Goal: Task Accomplishment & Management: Use online tool/utility

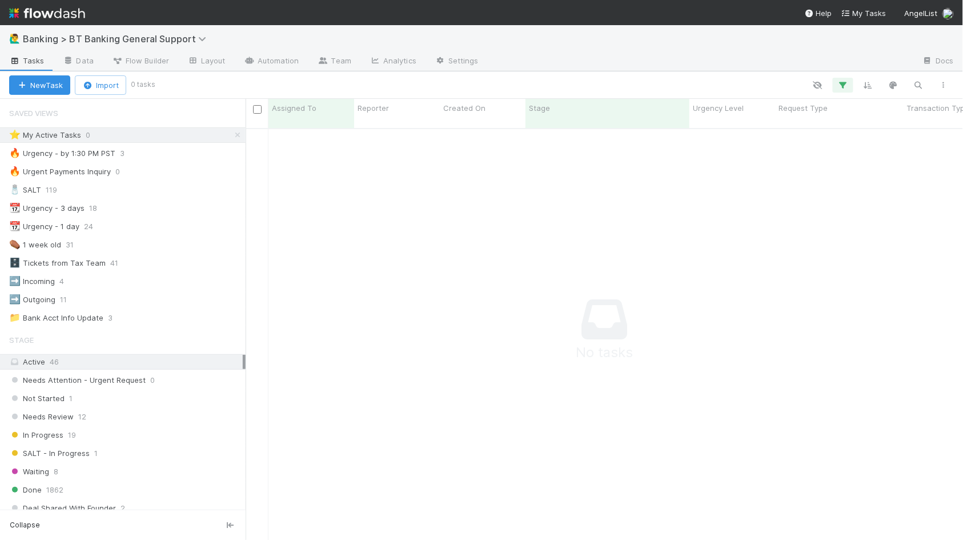
scroll to position [421, 718]
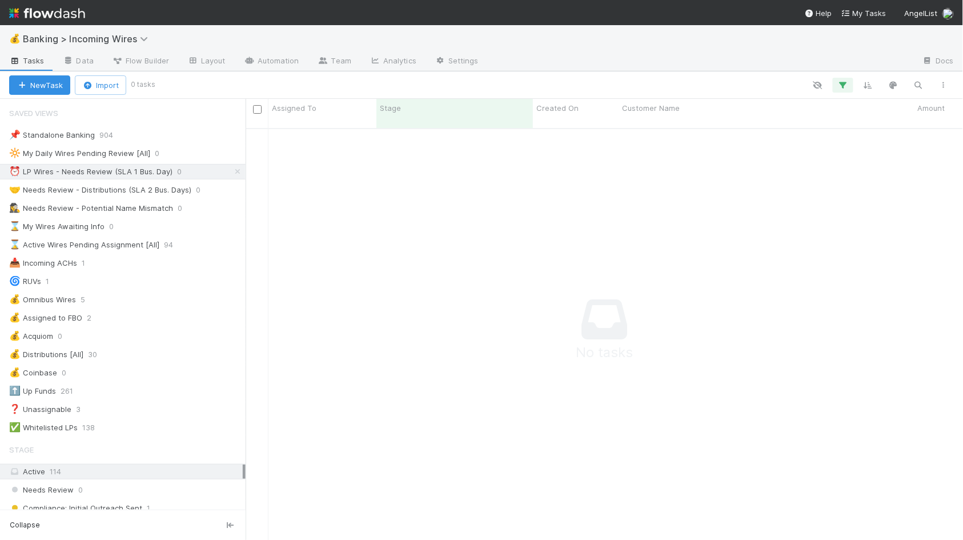
scroll to position [421, 718]
click at [662, 46] on div "💰 Banking > Incoming Wires" at bounding box center [481, 38] width 963 height 27
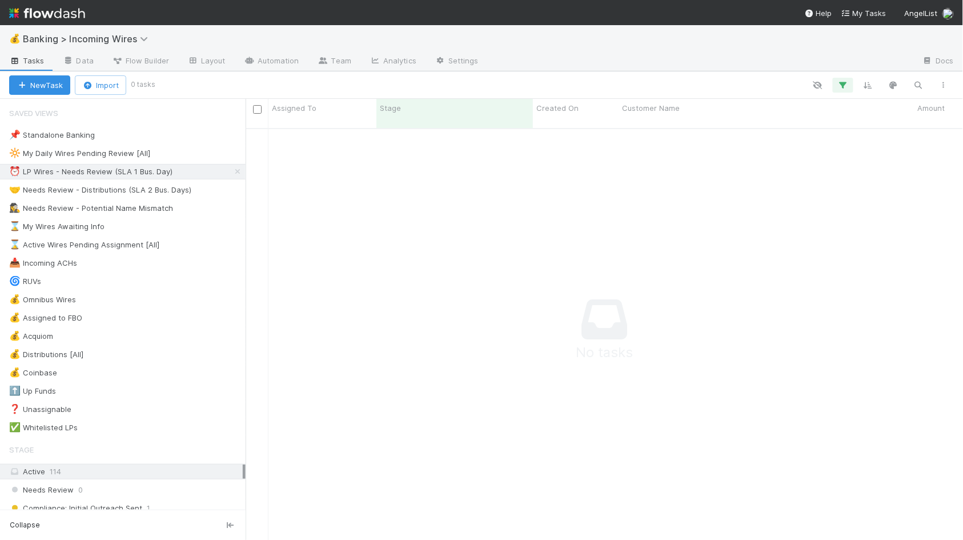
scroll to position [421, 718]
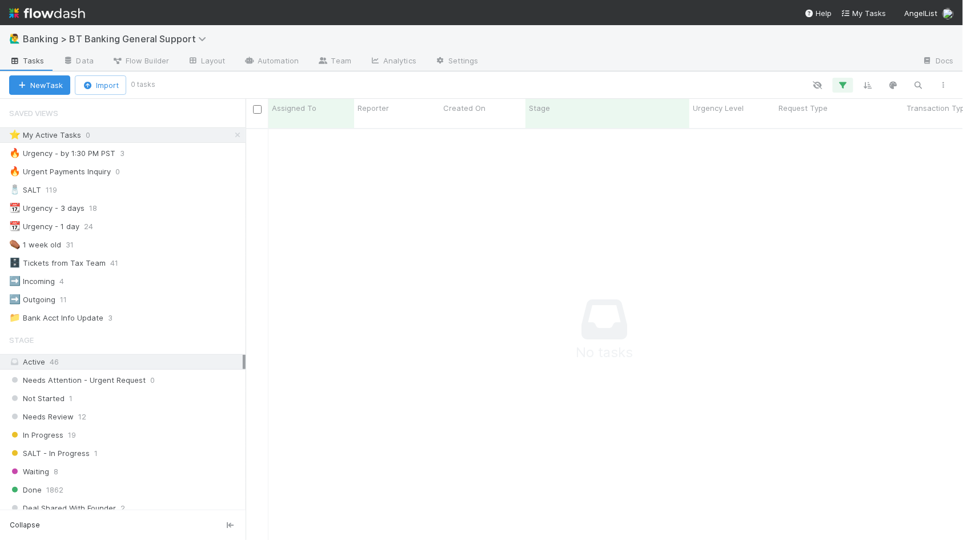
scroll to position [421, 718]
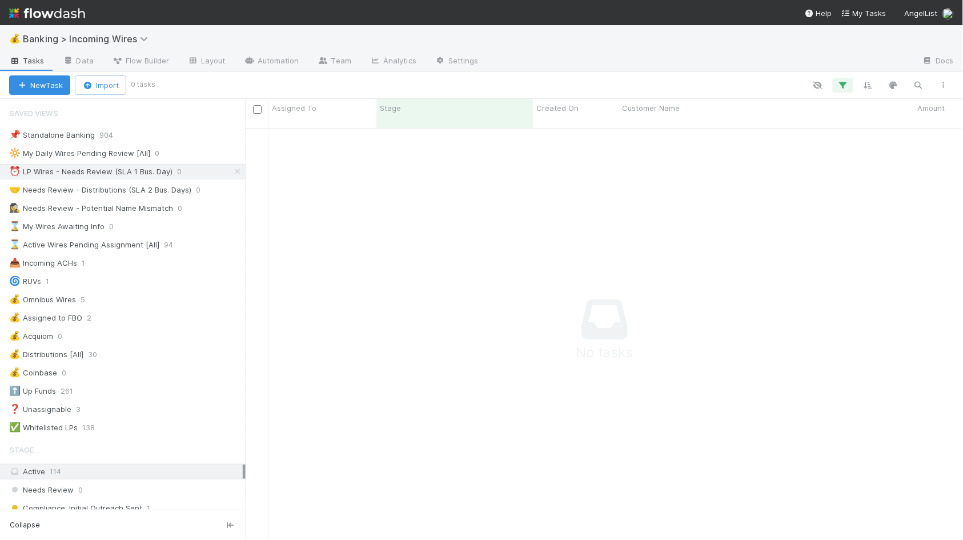
scroll to position [0, 1]
click at [242, 173] on icon at bounding box center [237, 171] width 11 height 7
click at [919, 87] on icon "button" at bounding box center [918, 85] width 11 height 10
type input "Fund III, a series of Explorer34"
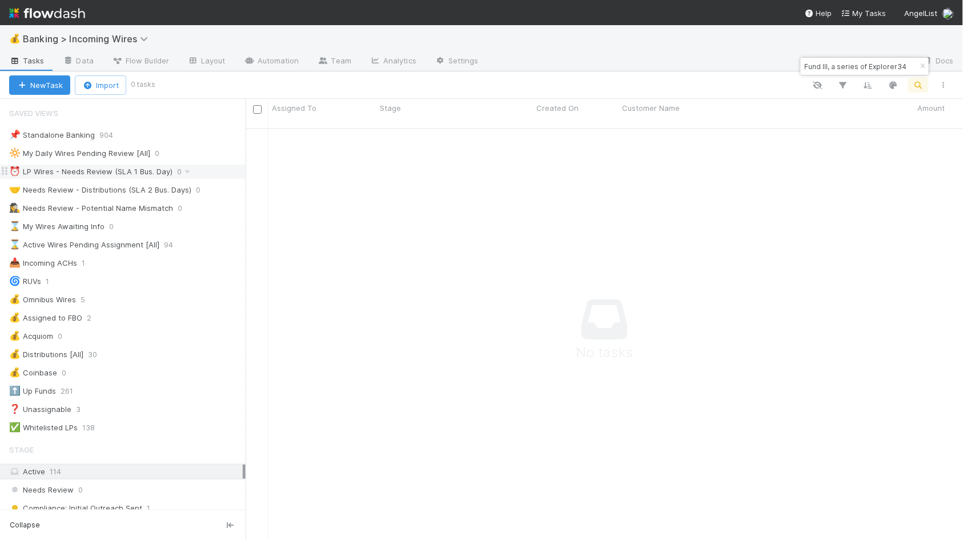
click at [899, 63] on div "Fund III, a series of Explorer34" at bounding box center [865, 66] width 128 height 17
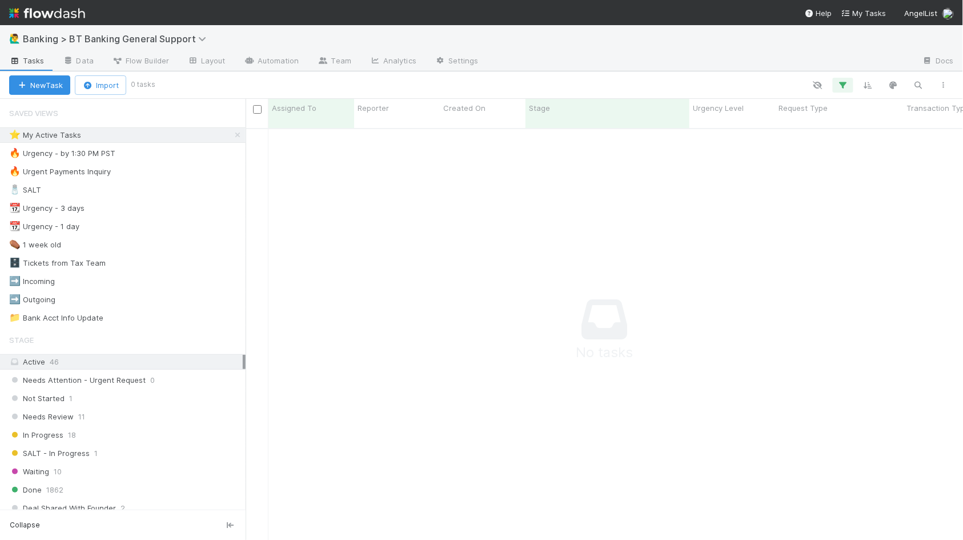
scroll to position [421, 718]
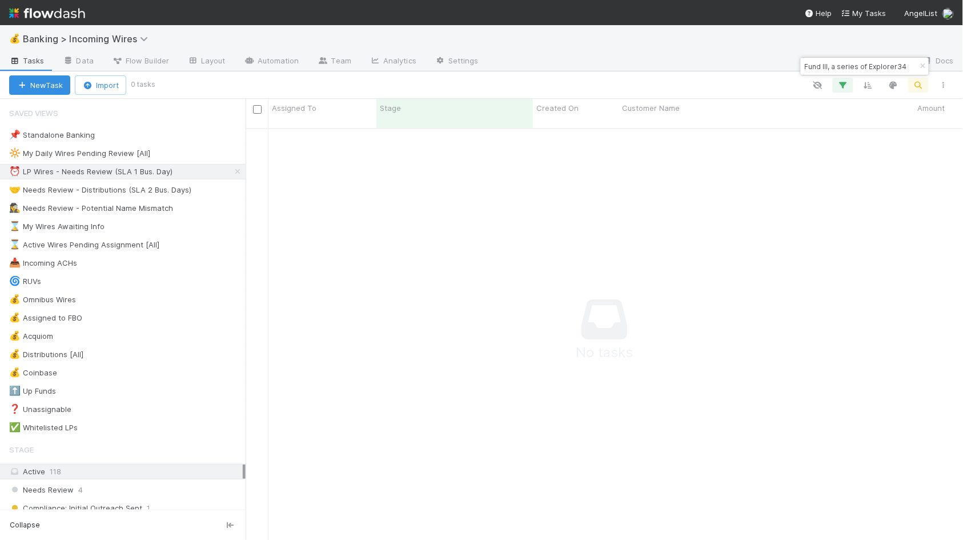
scroll to position [421, 718]
click at [925, 63] on icon "button" at bounding box center [923, 66] width 11 height 7
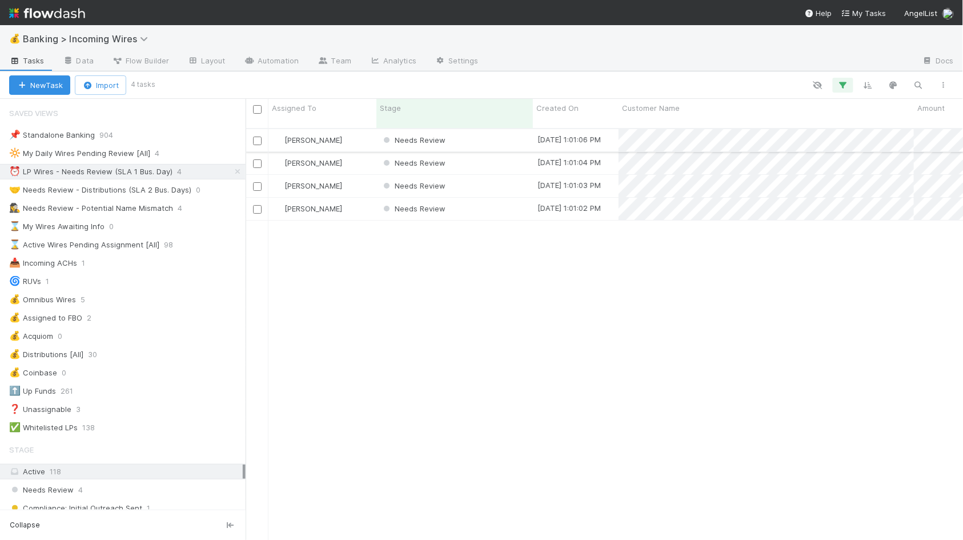
click at [481, 131] on div "Needs Review" at bounding box center [455, 140] width 157 height 22
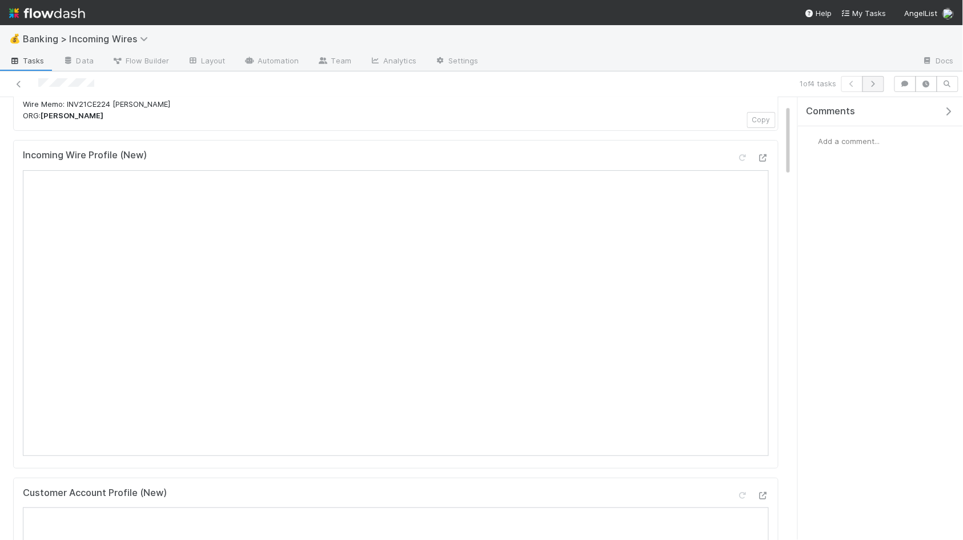
scroll to position [42, 0]
click at [873, 87] on button "button" at bounding box center [874, 84] width 22 height 16
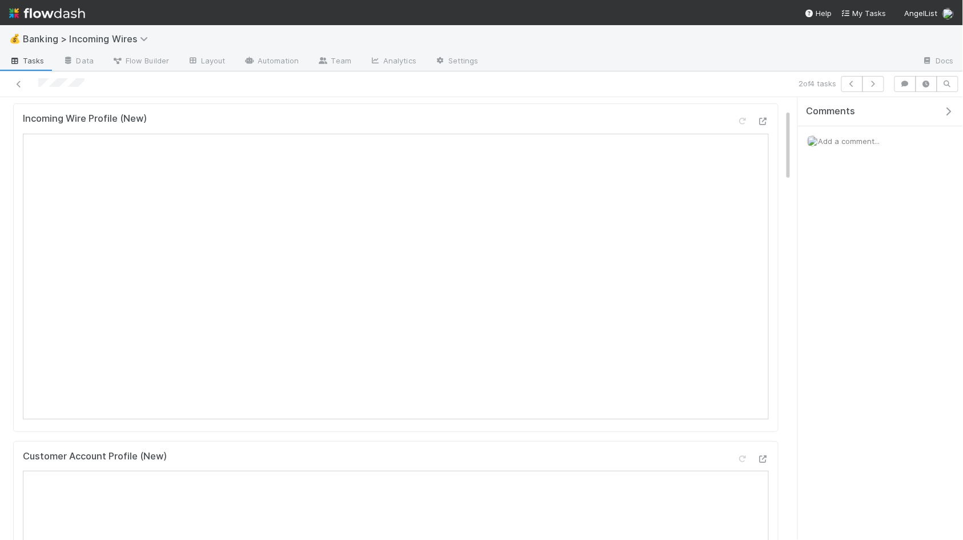
scroll to position [88, 0]
click at [878, 87] on icon "button" at bounding box center [873, 84] width 11 height 7
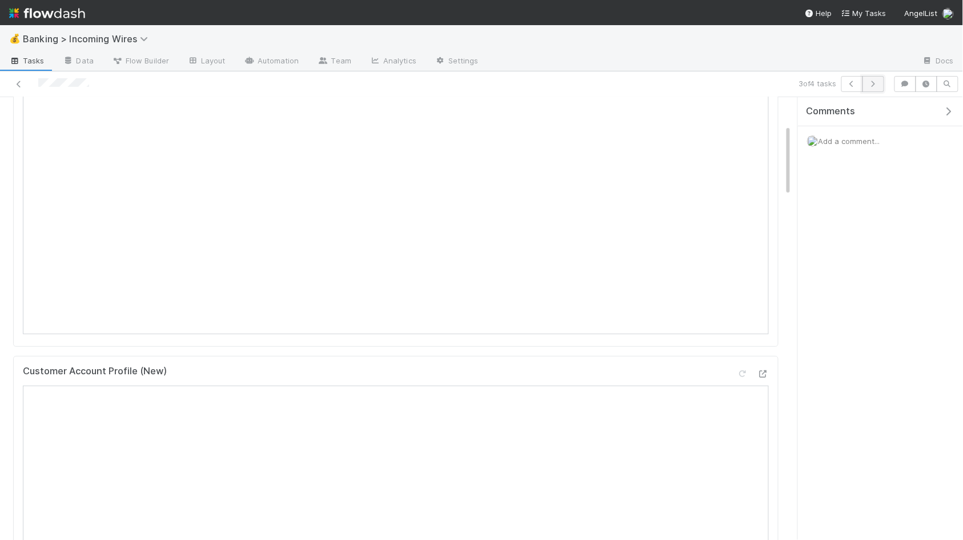
click at [874, 82] on icon "button" at bounding box center [873, 84] width 11 height 7
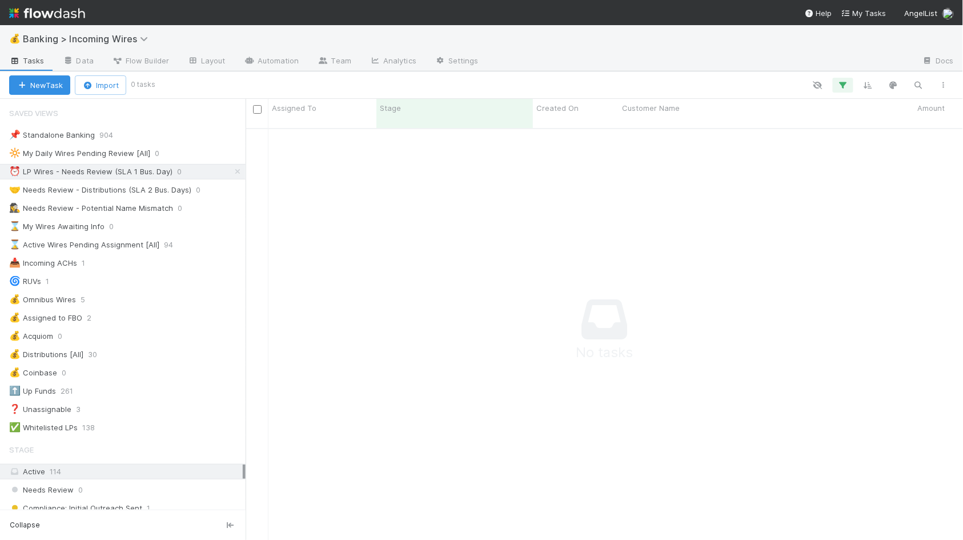
scroll to position [421, 718]
click at [145, 187] on div "🤝 Needs Review - Distributions (SLA 2 Bus. Days)" at bounding box center [100, 190] width 182 height 14
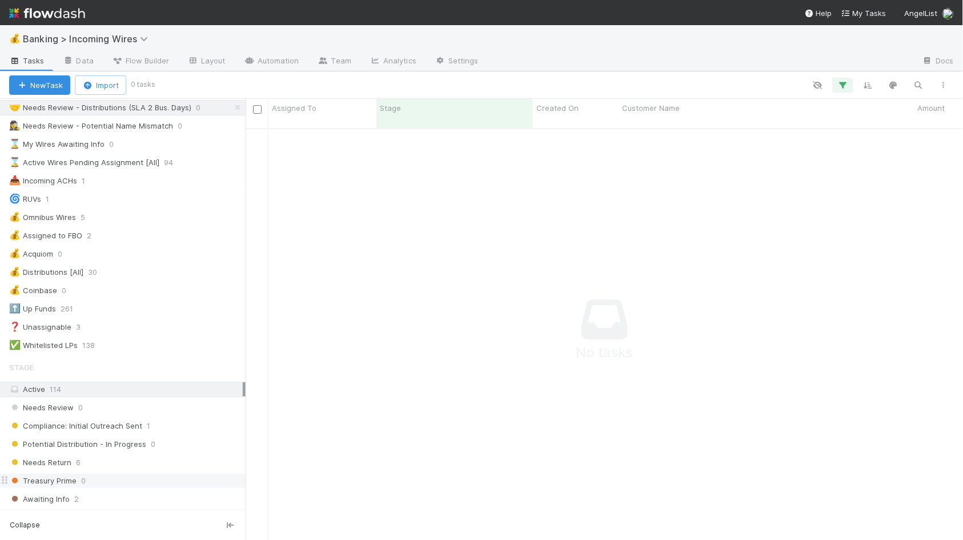
scroll to position [210, 0]
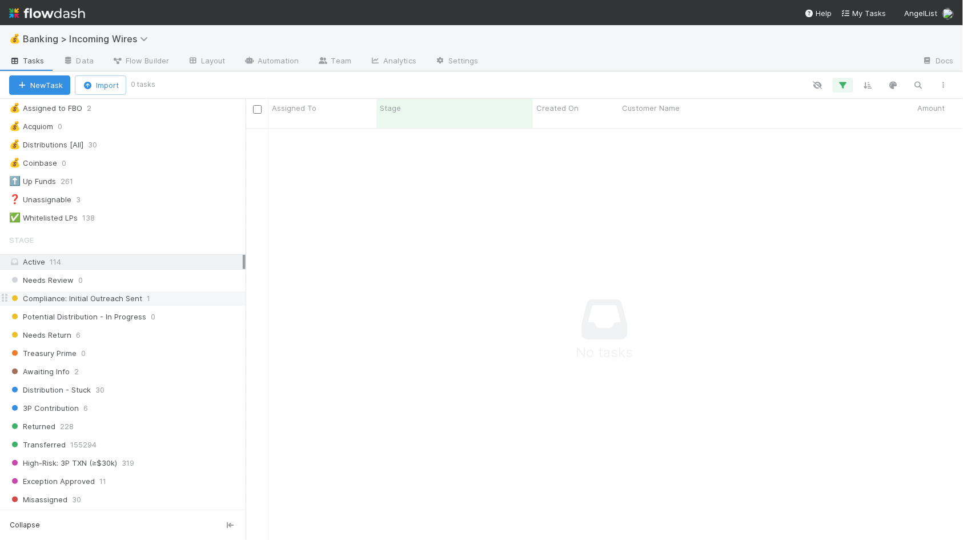
click at [98, 306] on span "Compliance: Initial Outreach Sent" at bounding box center [75, 298] width 133 height 14
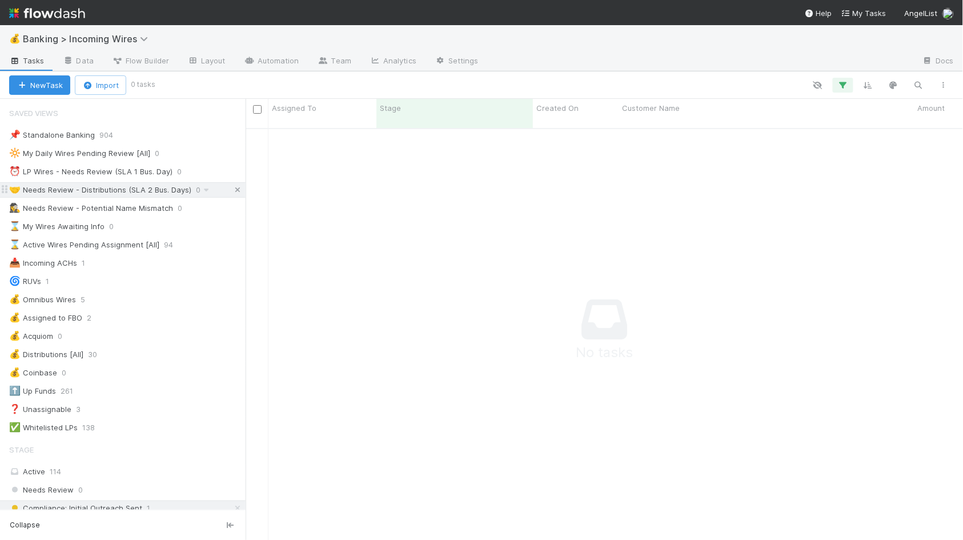
click at [237, 189] on icon at bounding box center [237, 189] width 11 height 7
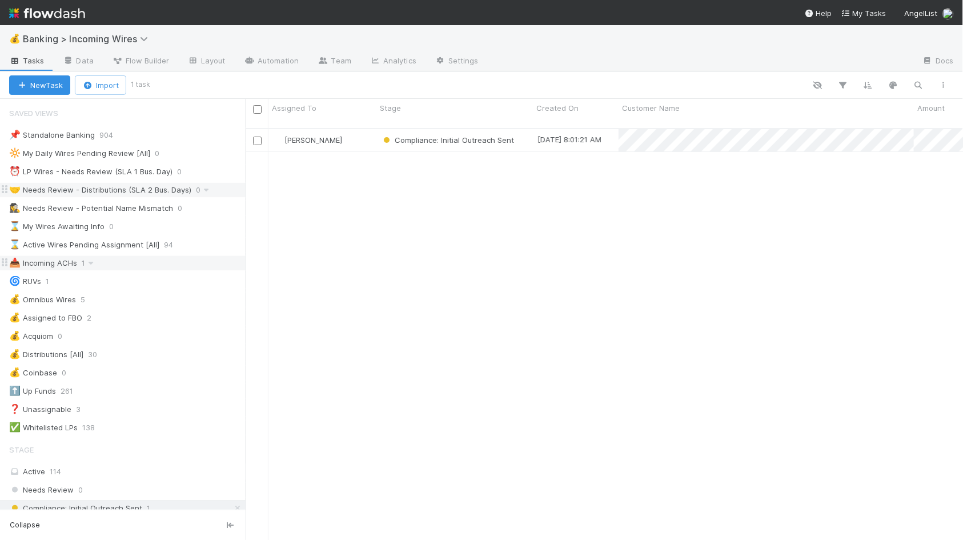
scroll to position [421, 718]
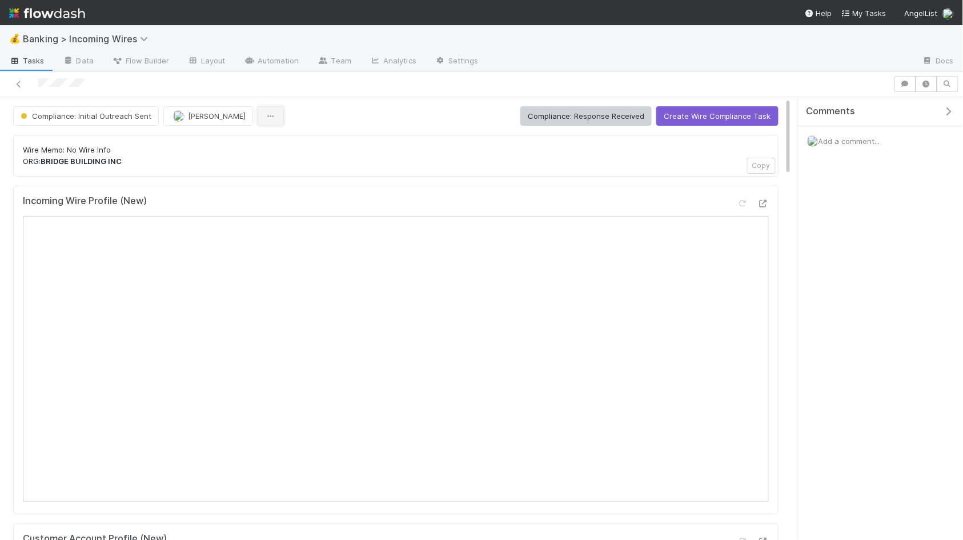
click at [274, 123] on button "button" at bounding box center [271, 115] width 26 height 19
click at [382, 103] on div "Duplicate Delete" at bounding box center [481, 270] width 963 height 540
click at [264, 62] on link "Automation" at bounding box center [272, 62] width 74 height 18
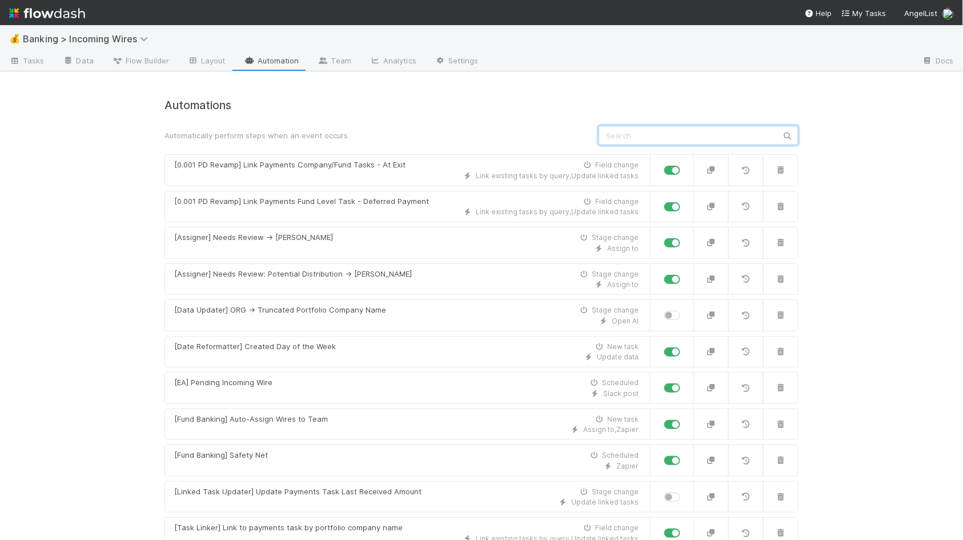
click at [645, 142] on input "text" at bounding box center [699, 135] width 200 height 19
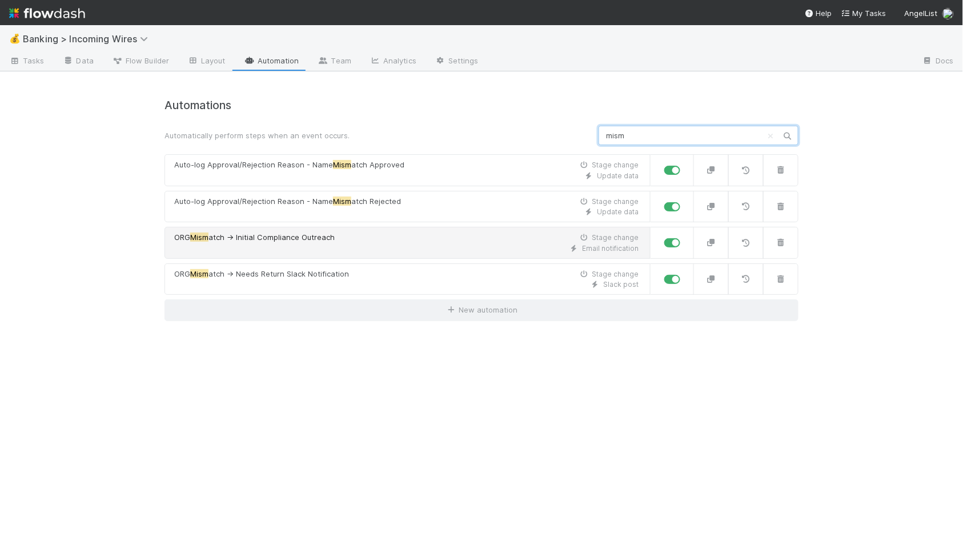
type input "mism"
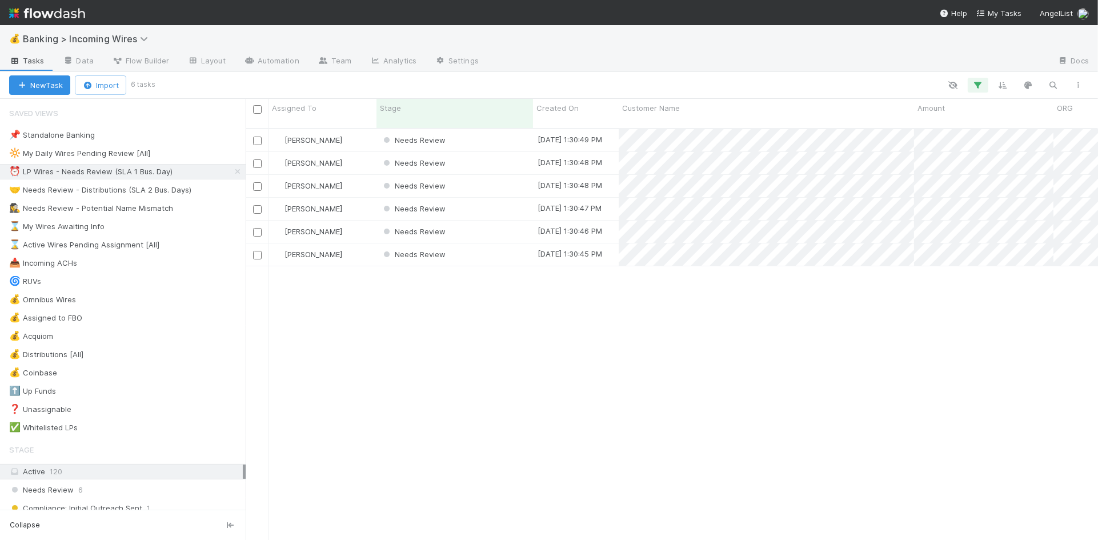
scroll to position [421, 853]
click at [499, 133] on div "Needs Review" at bounding box center [455, 140] width 157 height 22
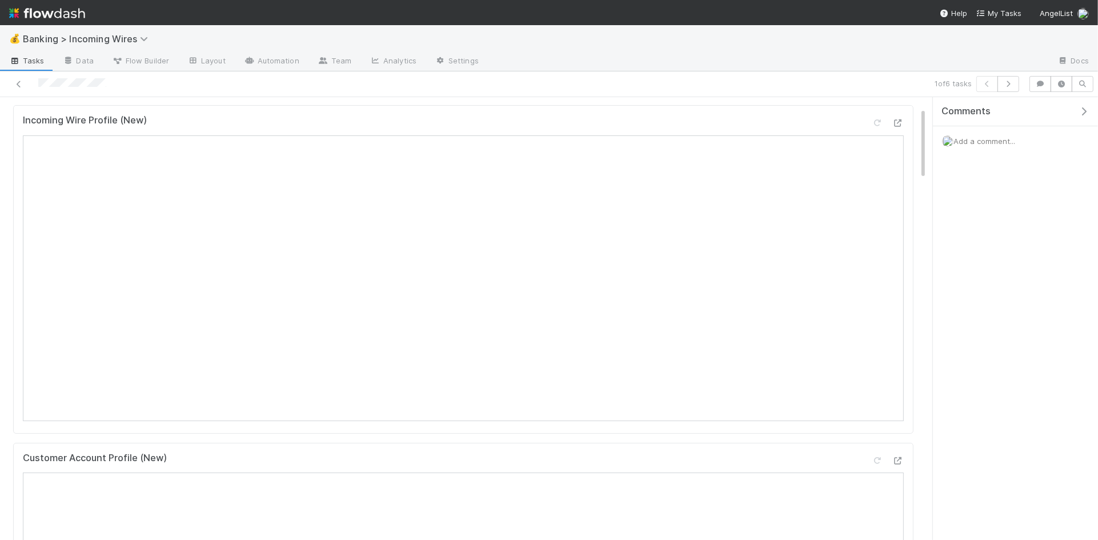
scroll to position [82, 0]
click at [1010, 82] on icon "button" at bounding box center [1008, 84] width 11 height 7
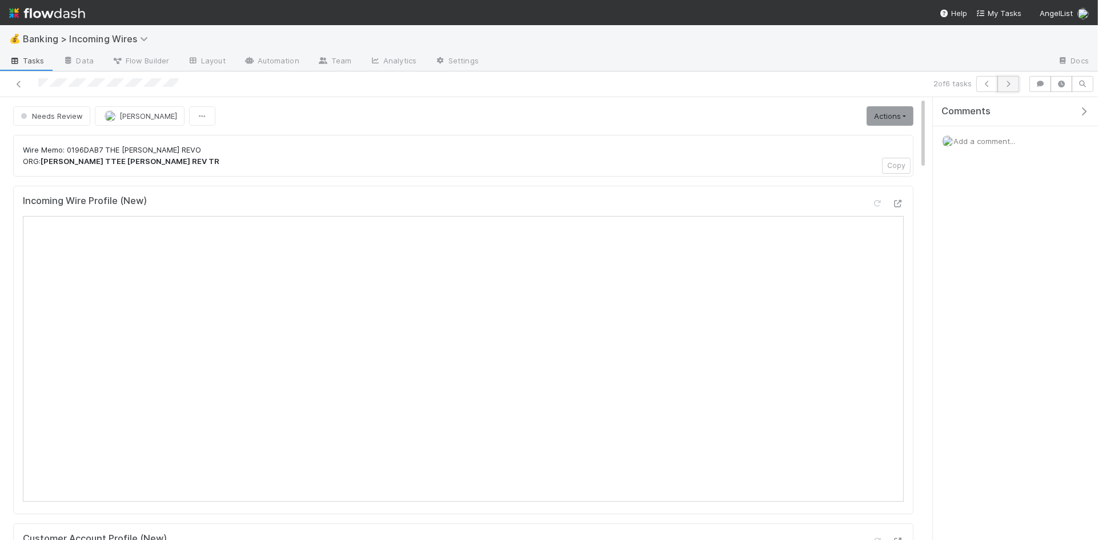
click at [1011, 84] on icon "button" at bounding box center [1008, 84] width 11 height 7
click at [1012, 85] on icon "button" at bounding box center [1008, 84] width 11 height 7
click at [1010, 85] on icon "button" at bounding box center [1008, 84] width 11 height 7
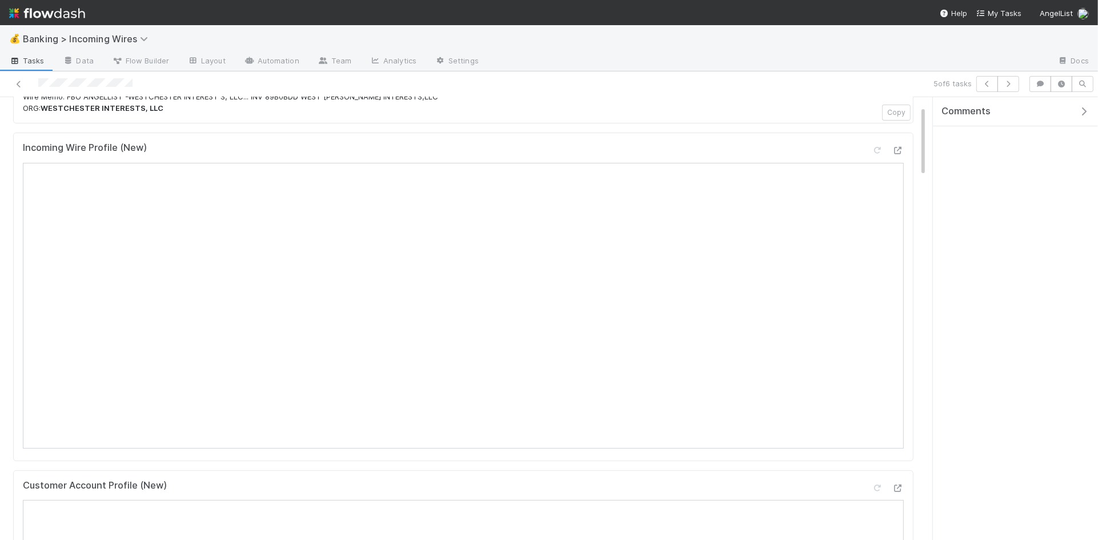
scroll to position [54, 0]
click at [1006, 87] on button "button" at bounding box center [1009, 84] width 22 height 16
